Goal: Task Accomplishment & Management: Manage account settings

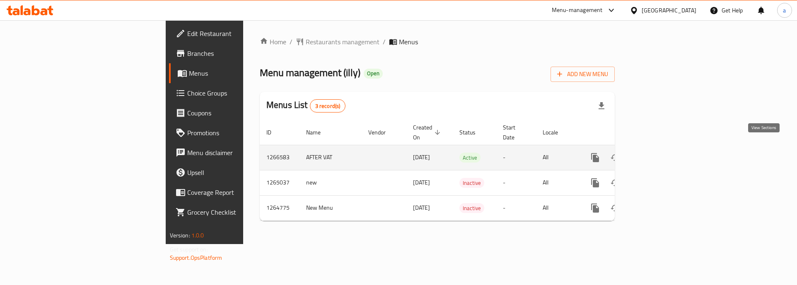
click at [659, 153] on icon "enhanced table" at bounding box center [655, 158] width 10 height 10
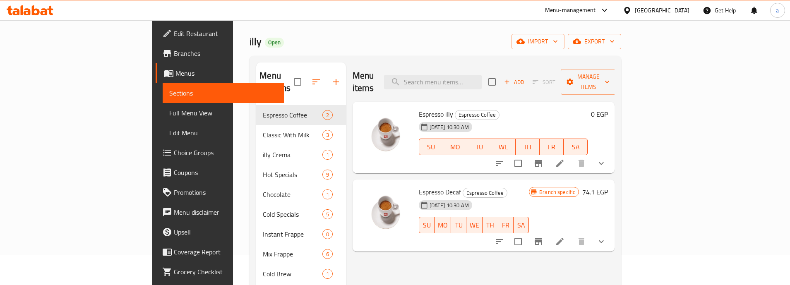
scroll to position [18, 0]
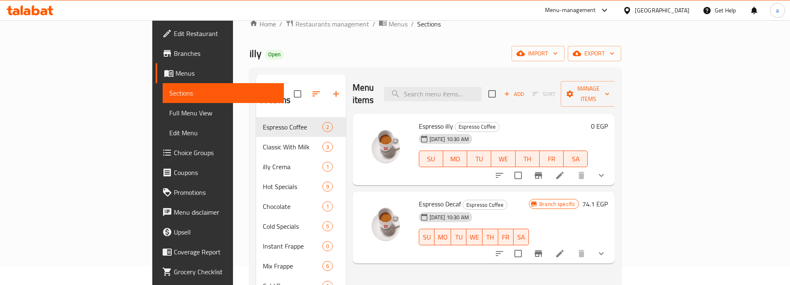
click at [174, 154] on span "Choice Groups" at bounding box center [226, 153] width 104 height 10
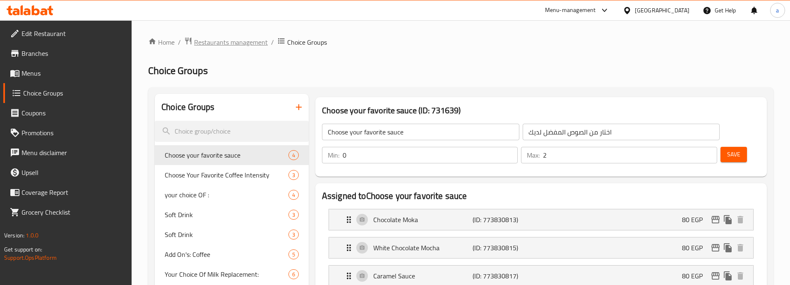
click at [221, 43] on span "Restaurants management" at bounding box center [231, 42] width 74 height 10
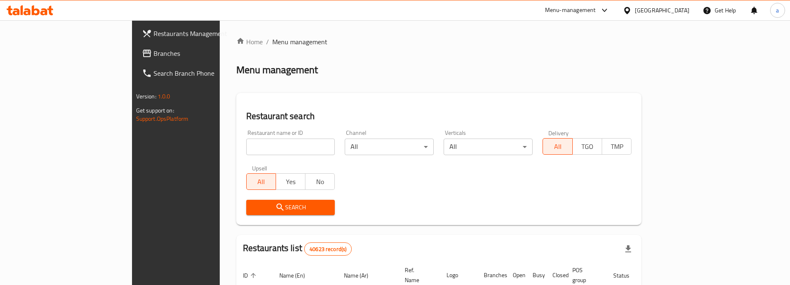
click at [154, 53] on span "Branches" at bounding box center [206, 53] width 104 height 10
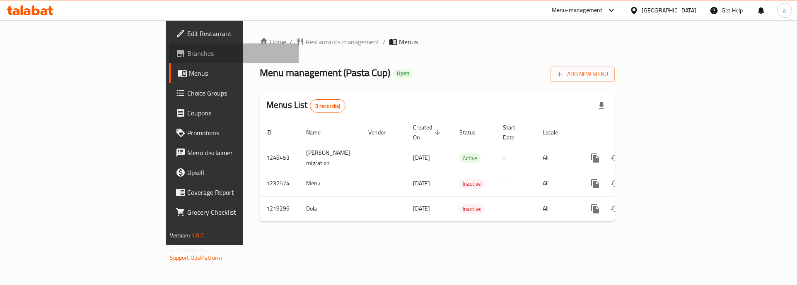
click at [187, 55] on span "Branches" at bounding box center [239, 53] width 105 height 10
